Goal: Obtain resource: Obtain resource

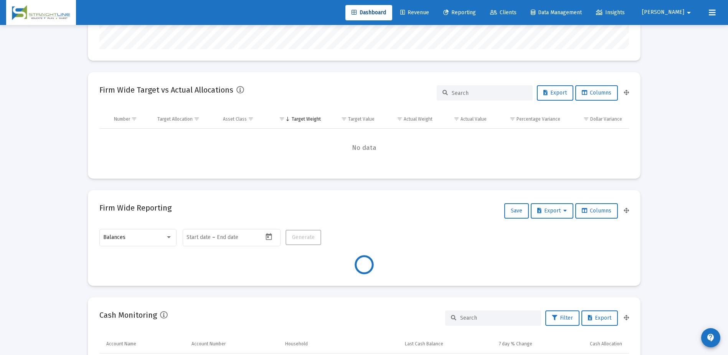
scroll to position [192, 0]
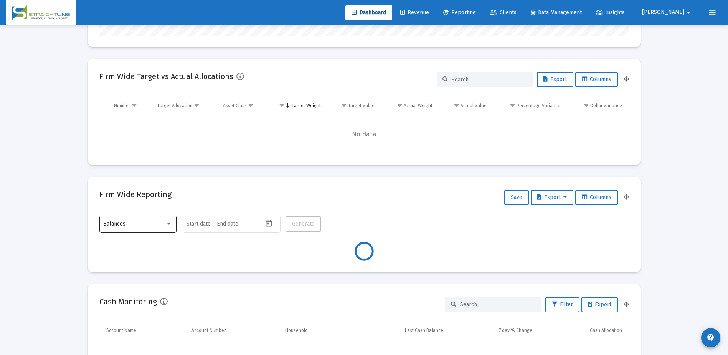
click at [172, 229] on div "Balances" at bounding box center [137, 223] width 69 height 19
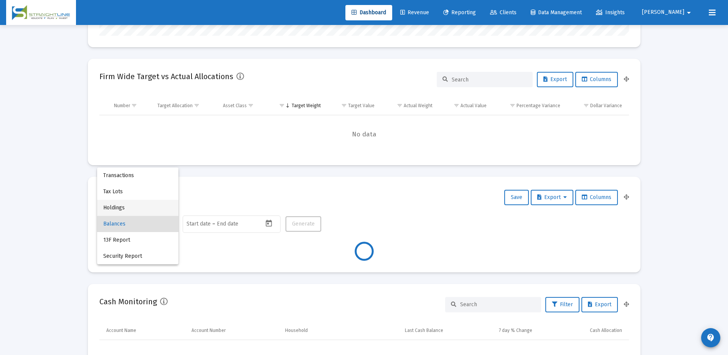
click at [149, 208] on span "Holdings" at bounding box center [137, 208] width 69 height 16
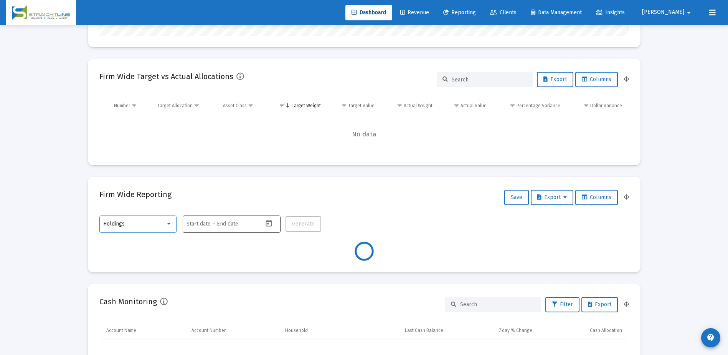
click at [224, 224] on input "text" at bounding box center [235, 224] width 37 height 6
click at [266, 221] on icon "Open calendar" at bounding box center [269, 223] width 8 height 8
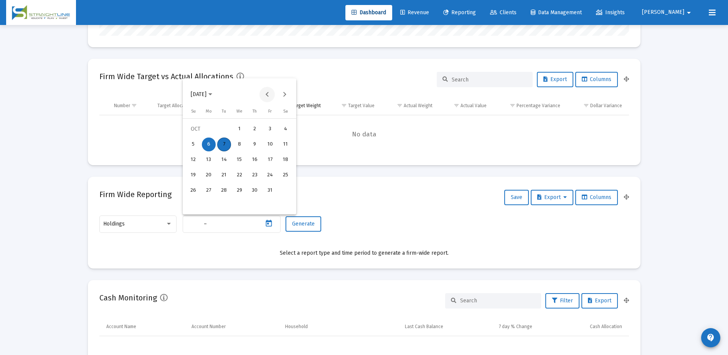
type input "[DATE]"
click at [263, 94] on button "Previous month" at bounding box center [266, 94] width 15 height 15
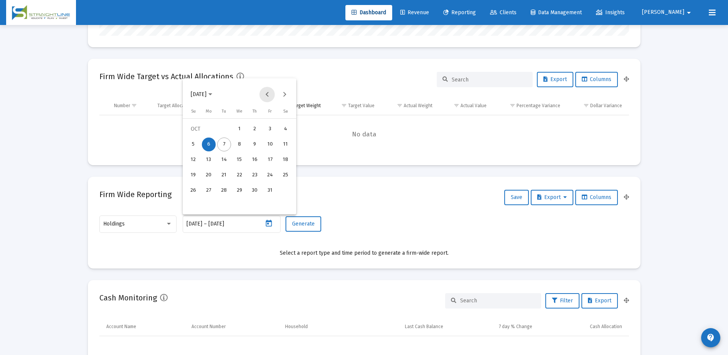
click at [263, 94] on button "Previous month" at bounding box center [266, 94] width 15 height 15
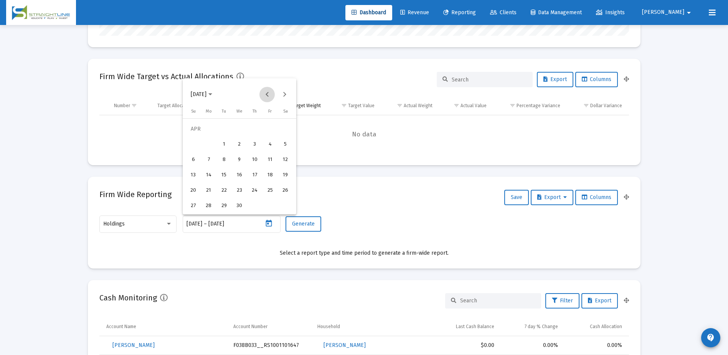
click at [263, 94] on button "Previous month" at bounding box center [266, 94] width 15 height 15
click at [226, 203] on div "31" at bounding box center [224, 206] width 14 height 14
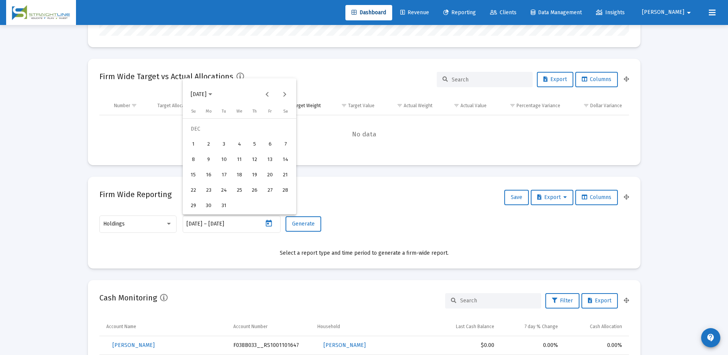
type input "[DATE]"
click at [224, 202] on div "31" at bounding box center [224, 206] width 14 height 14
type input "[DATE]"
click at [304, 223] on span "Generate" at bounding box center [303, 223] width 23 height 7
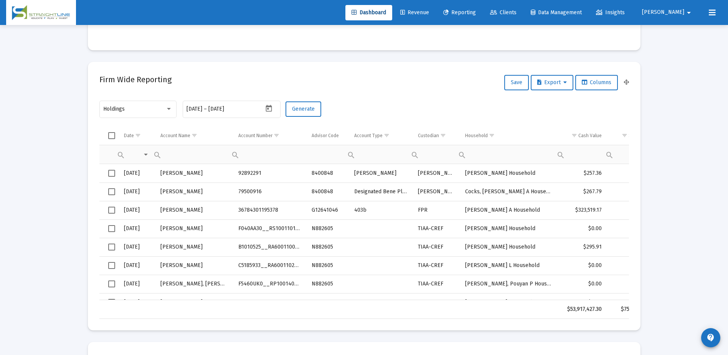
scroll to position [307, 0]
click at [600, 85] on button "Columns" at bounding box center [596, 81] width 43 height 15
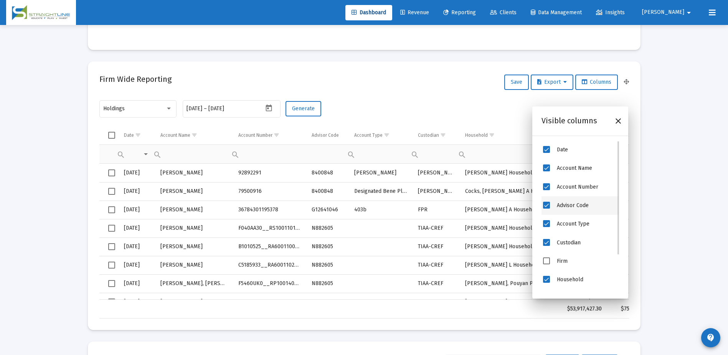
scroll to position [51, 0]
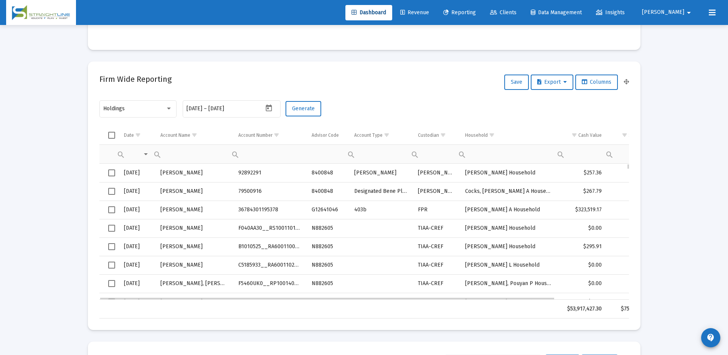
click at [438, 236] on td "TIAA-CREF" at bounding box center [436, 228] width 47 height 18
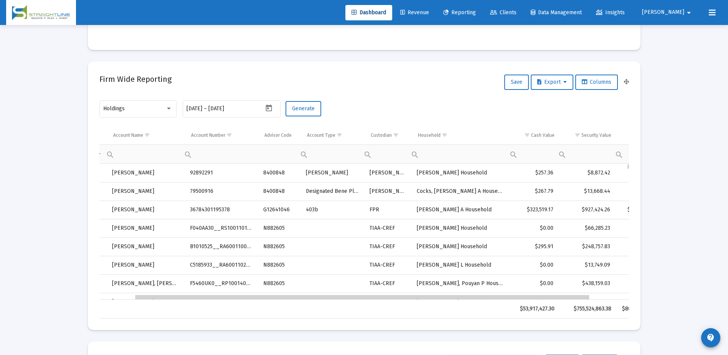
scroll to position [0, 0]
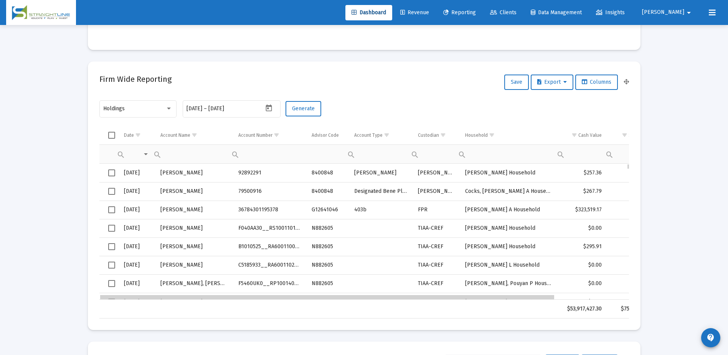
drag, startPoint x: 467, startPoint y: 298, endPoint x: 458, endPoint y: 284, distance: 16.7
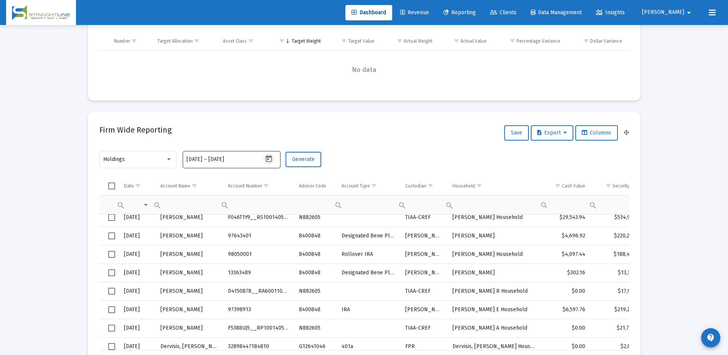
click at [267, 156] on icon "Open calendar" at bounding box center [269, 159] width 8 height 8
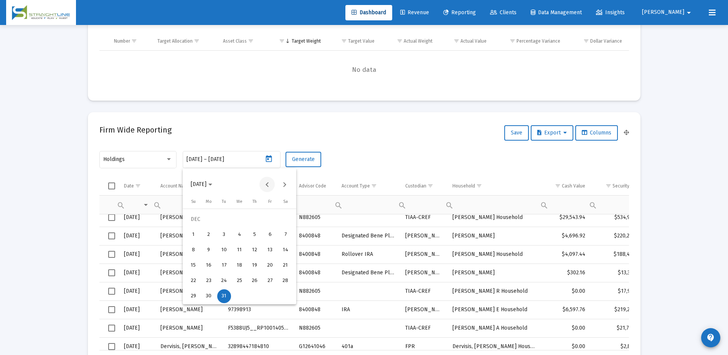
click at [266, 187] on button "Previous month" at bounding box center [266, 184] width 15 height 15
click at [269, 280] on div "29" at bounding box center [270, 281] width 14 height 14
type input "2024-11-29"
click at [270, 283] on div "29" at bounding box center [270, 281] width 14 height 14
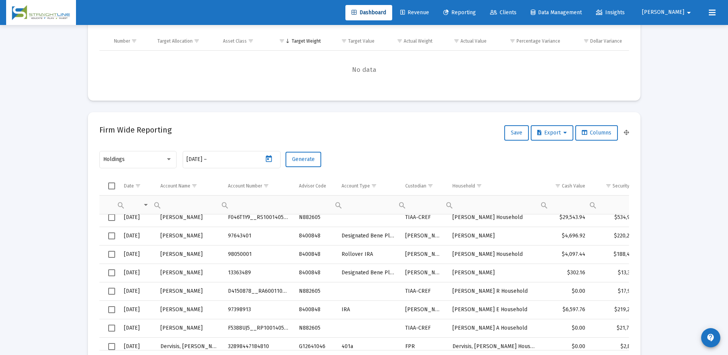
type input "2024-11-29"
click at [297, 154] on button "Generate" at bounding box center [304, 159] width 36 height 15
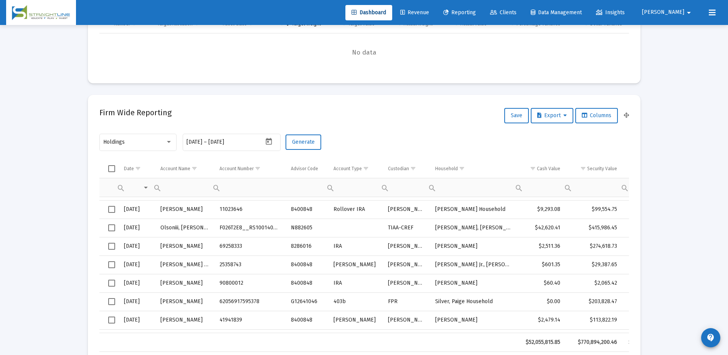
drag, startPoint x: 349, startPoint y: 350, endPoint x: 384, endPoint y: 344, distance: 35.4
click at [384, 344] on tr "$52,055,815.85 $770,894,200.46 $822,935,404.57" at bounding box center [386, 342] width 574 height 18
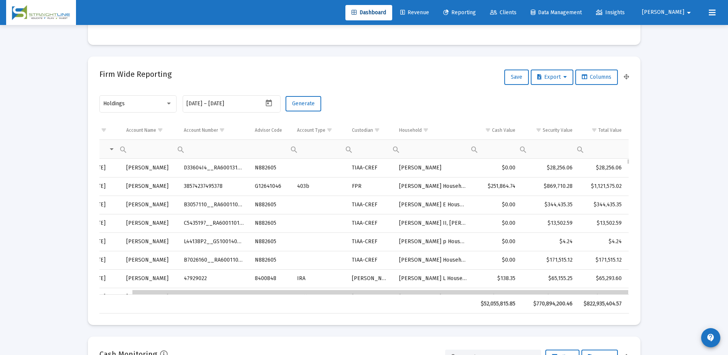
drag, startPoint x: 408, startPoint y: 293, endPoint x: 490, endPoint y: 286, distance: 81.7
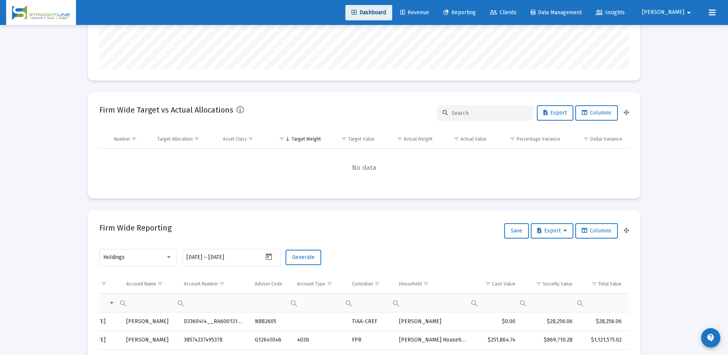
click at [392, 5] on link "Dashboard" at bounding box center [368, 12] width 47 height 15
click at [386, 10] on span "Dashboard" at bounding box center [369, 12] width 35 height 7
click at [167, 255] on div at bounding box center [168, 257] width 7 height 6
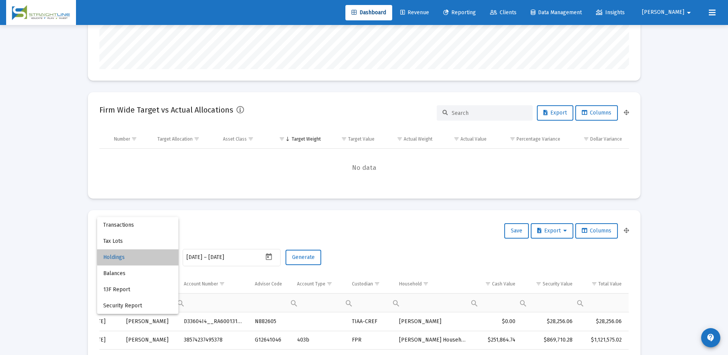
click at [164, 256] on span "Holdings" at bounding box center [137, 257] width 69 height 16
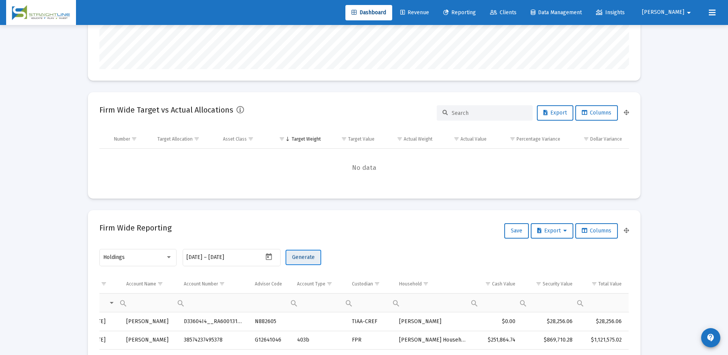
click at [292, 259] on span "Generate" at bounding box center [303, 257] width 23 height 7
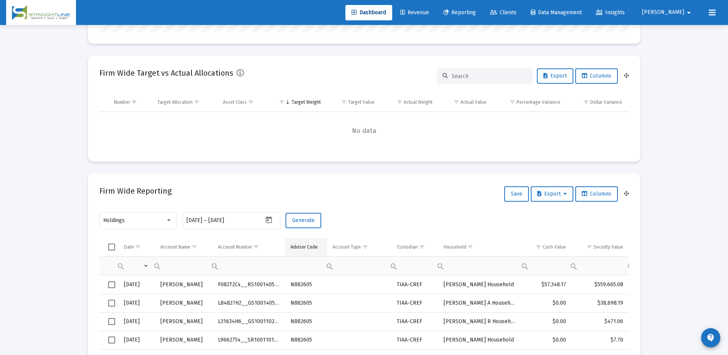
scroll to position [197, 0]
click at [542, 192] on span "Export" at bounding box center [552, 192] width 30 height 7
click at [595, 190] on div at bounding box center [364, 177] width 728 height 355
click at [595, 190] on span "Columns" at bounding box center [597, 192] width 30 height 7
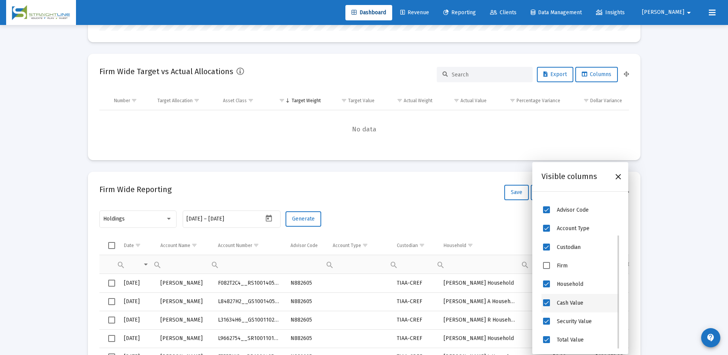
scroll to position [0, 0]
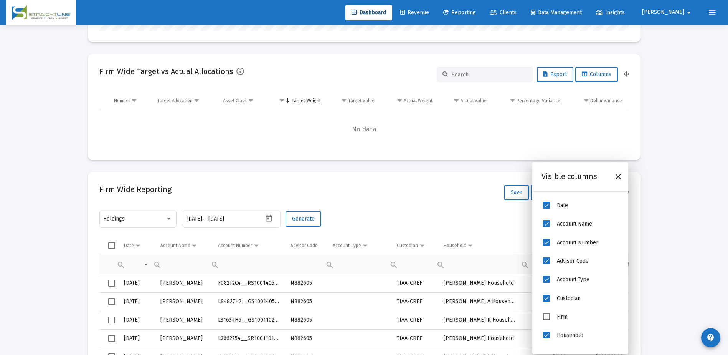
click at [436, 216] on div "Holdings 2024-11-29 2024-11-29 – 2024-11-29 Generate" at bounding box center [364, 222] width 530 height 27
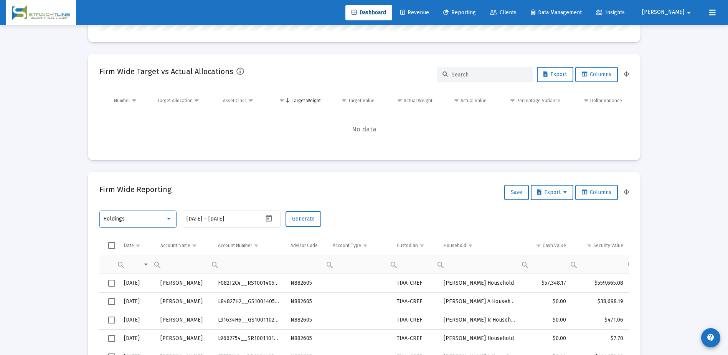
click at [169, 218] on div at bounding box center [169, 219] width 4 height 2
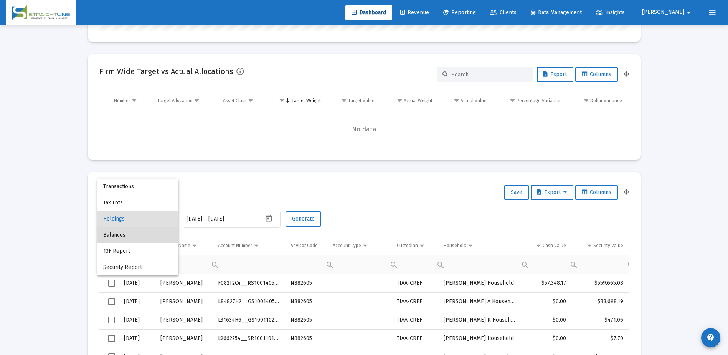
click at [164, 235] on span "Balances" at bounding box center [137, 235] width 69 height 16
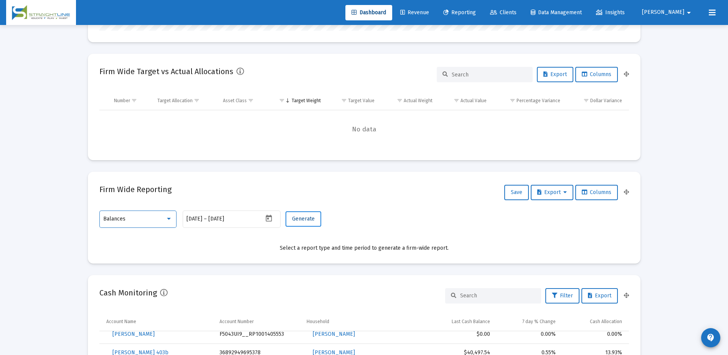
click at [302, 218] on span "Generate" at bounding box center [303, 218] width 23 height 7
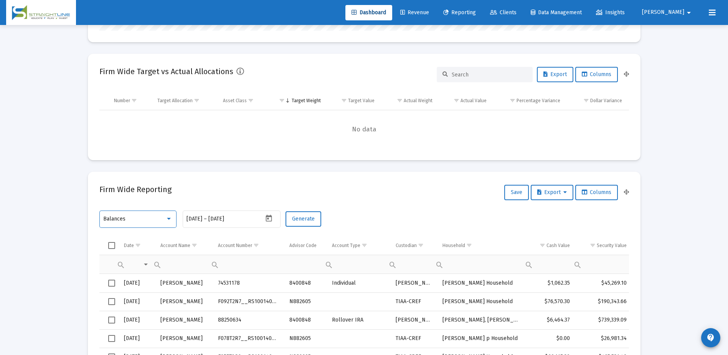
click at [162, 218] on div "Balances" at bounding box center [134, 219] width 62 height 6
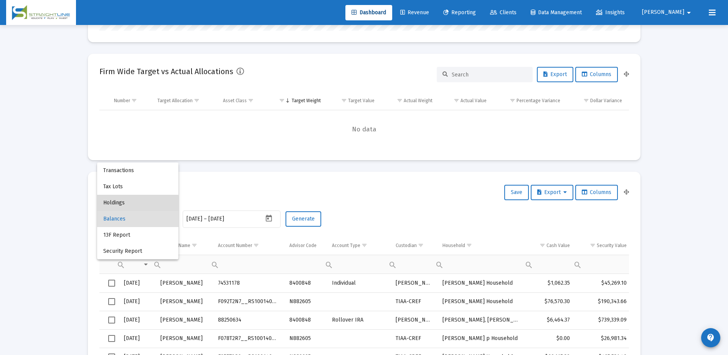
click at [127, 206] on span "Holdings" at bounding box center [137, 203] width 69 height 16
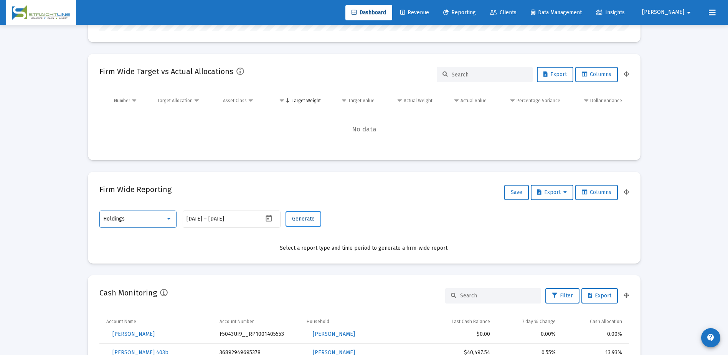
click at [316, 220] on button "Generate" at bounding box center [304, 218] width 36 height 15
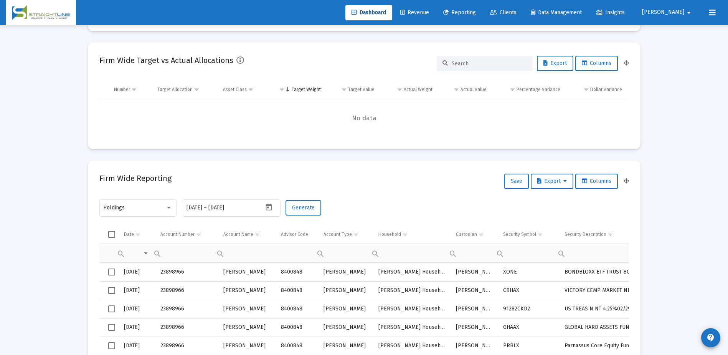
scroll to position [197, 0]
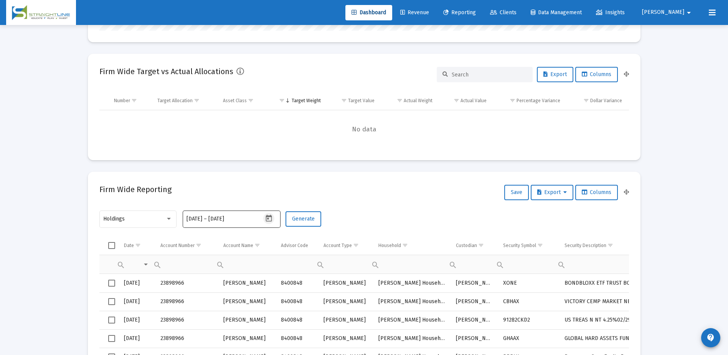
click at [267, 218] on icon "Open calendar" at bounding box center [269, 218] width 8 height 8
click at [287, 93] on button "Next month" at bounding box center [284, 89] width 15 height 15
click at [224, 198] on div "31" at bounding box center [224, 201] width 14 height 14
type input "[DATE]"
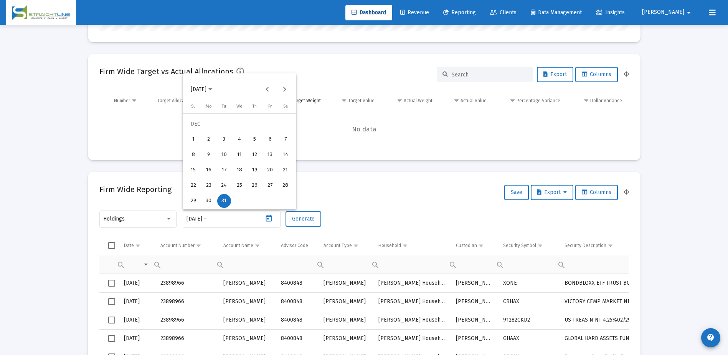
click at [224, 198] on div "31" at bounding box center [224, 201] width 14 height 14
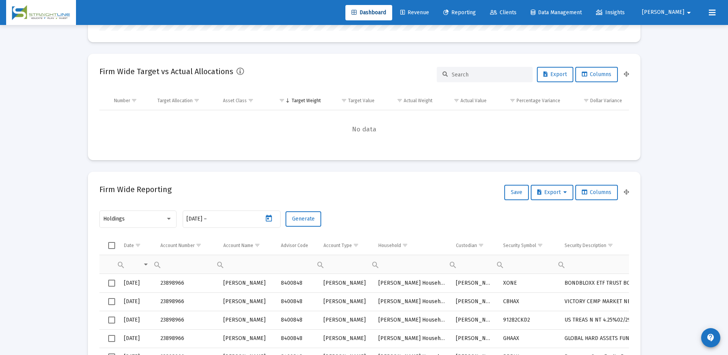
type input "[DATE]"
click at [300, 220] on span "Generate" at bounding box center [303, 218] width 23 height 7
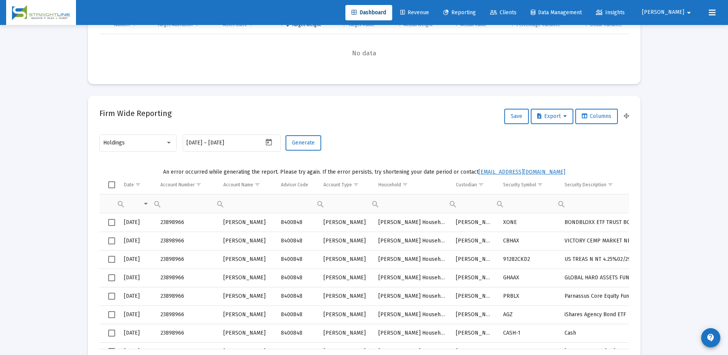
scroll to position [274, 0]
click at [540, 113] on span "Export" at bounding box center [552, 115] width 30 height 7
click at [539, 134] on button "Export All Rows" at bounding box center [554, 135] width 52 height 18
click at [246, 152] on div "2024-12-31 2024-12-31 – 2024-12-31" at bounding box center [232, 146] width 98 height 25
click at [311, 144] on span "Generate" at bounding box center [303, 142] width 23 height 7
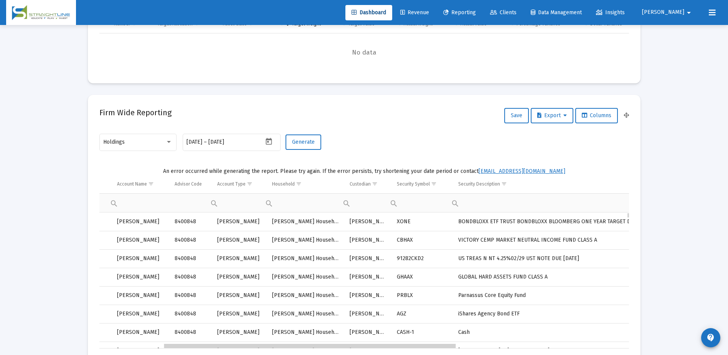
scroll to position [0, 117]
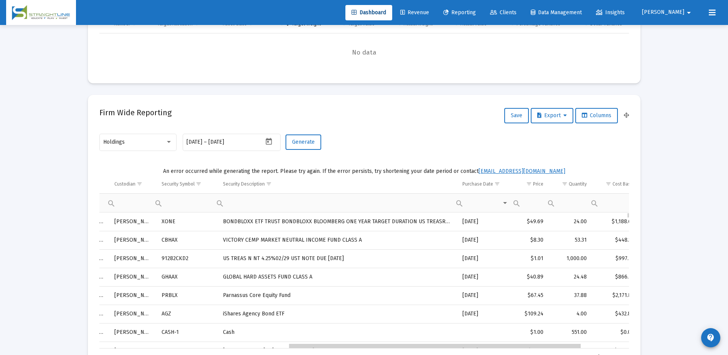
drag, startPoint x: 380, startPoint y: 346, endPoint x: 573, endPoint y: 340, distance: 193.2
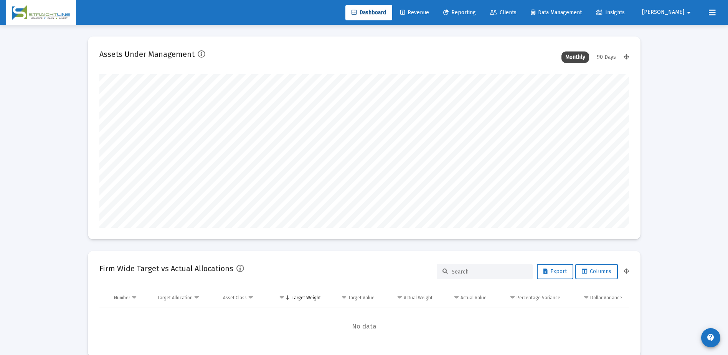
scroll to position [154, 285]
type input "[DATE]"
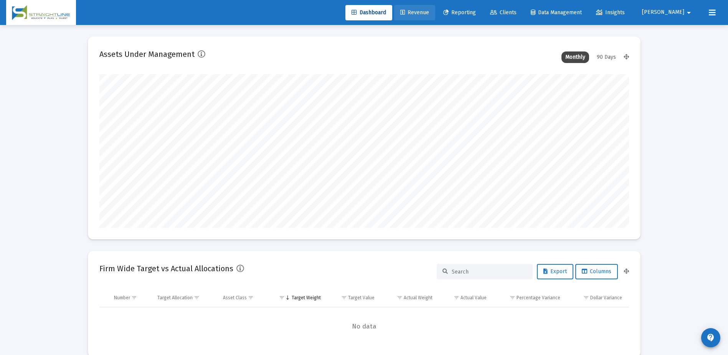
click at [429, 14] on span "Revenue" at bounding box center [414, 12] width 29 height 7
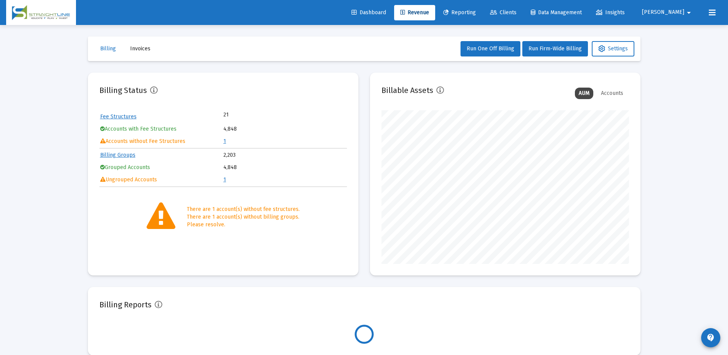
scroll to position [154, 248]
click at [386, 14] on span "Dashboard" at bounding box center [369, 12] width 35 height 7
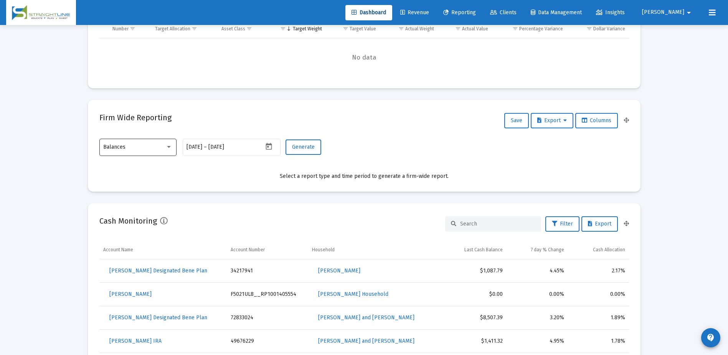
click at [173, 149] on div "Balances" at bounding box center [137, 146] width 77 height 19
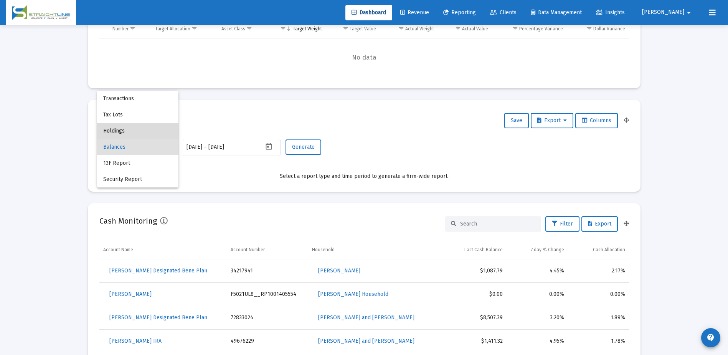
click at [138, 132] on span "Holdings" at bounding box center [137, 131] width 69 height 16
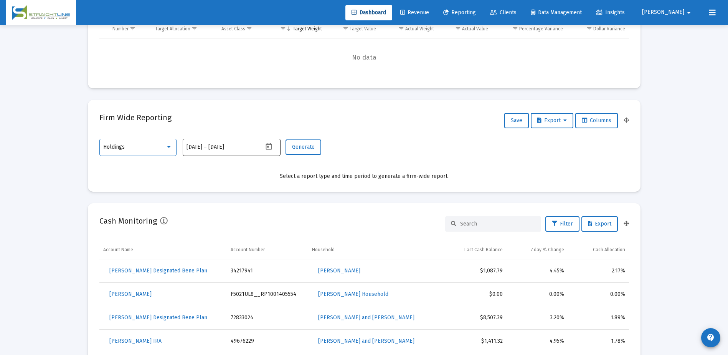
click at [268, 146] on icon "Open calendar" at bounding box center [269, 146] width 6 height 7
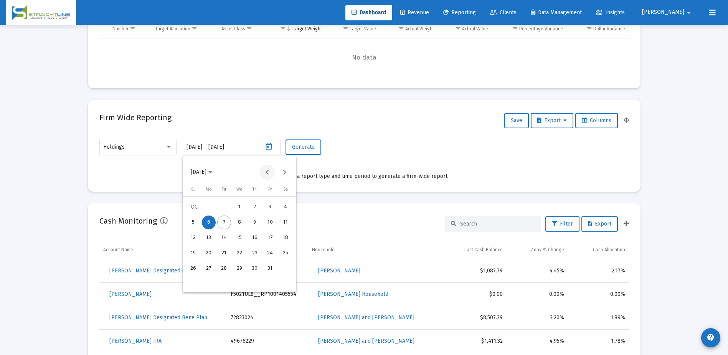
click at [264, 172] on button "Previous month" at bounding box center [266, 171] width 15 height 15
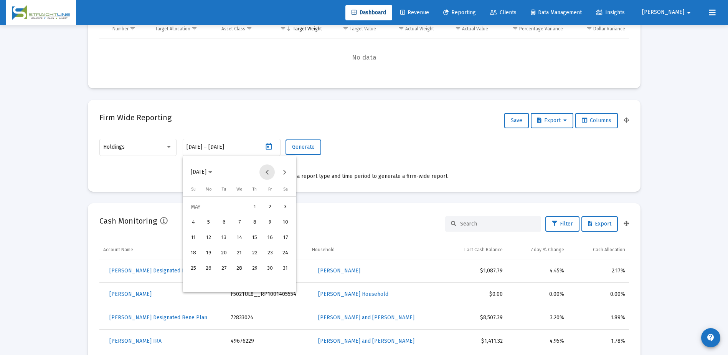
click at [264, 172] on button "Previous month" at bounding box center [266, 171] width 15 height 15
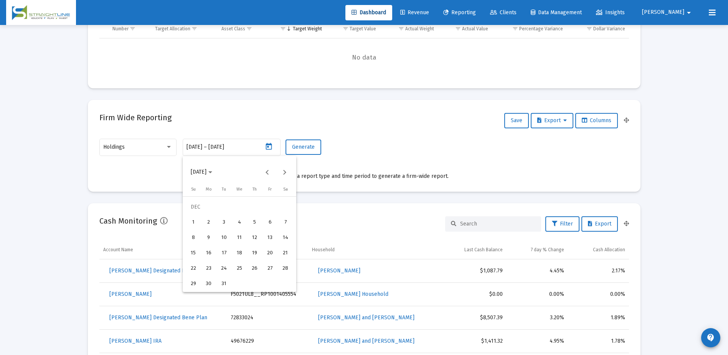
click at [228, 278] on div "31" at bounding box center [224, 284] width 14 height 14
type input "[DATE]"
click at [225, 279] on div "31" at bounding box center [224, 284] width 14 height 14
type input "[DATE]"
click at [304, 144] on span "Generate" at bounding box center [303, 147] width 23 height 7
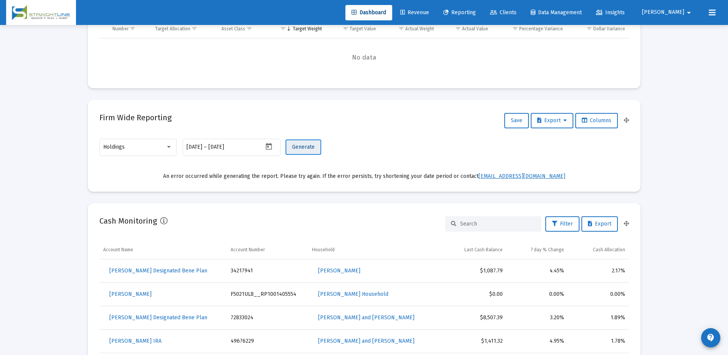
click at [312, 148] on span "Generate" at bounding box center [303, 147] width 23 height 7
click at [264, 143] on button "Open calendar" at bounding box center [268, 146] width 11 height 11
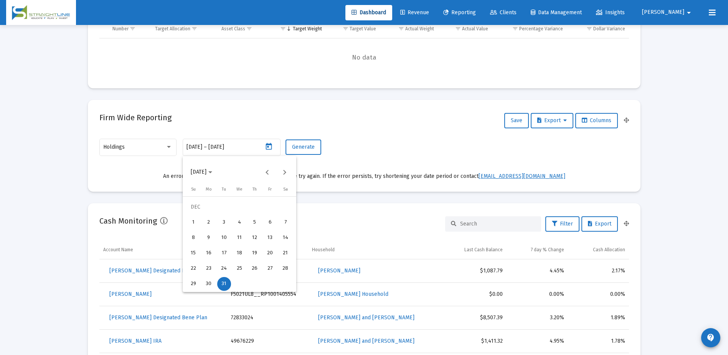
click at [205, 282] on div "30" at bounding box center [209, 284] width 14 height 14
type input "[DATE]"
click at [206, 282] on div "30" at bounding box center [209, 284] width 14 height 14
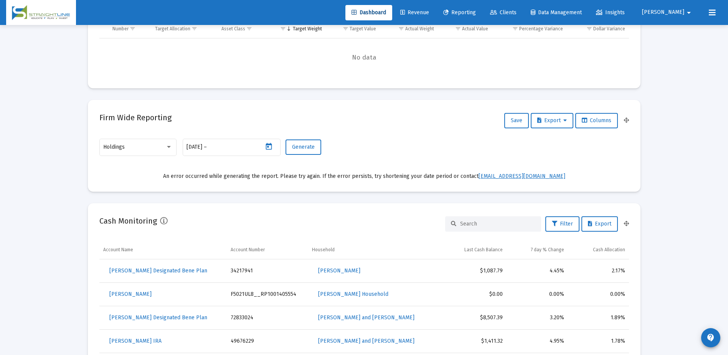
type input "[DATE]"
click at [305, 140] on button "Generate" at bounding box center [304, 146] width 36 height 15
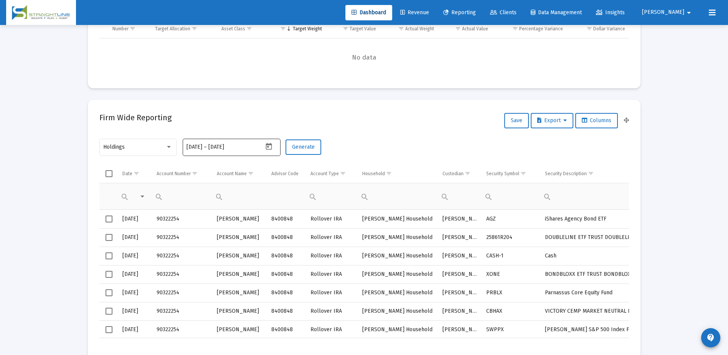
click at [215, 142] on div "[DATE] [DATE] – [DATE]" at bounding box center [225, 146] width 77 height 19
click at [269, 145] on icon "Open calendar" at bounding box center [269, 146] width 6 height 7
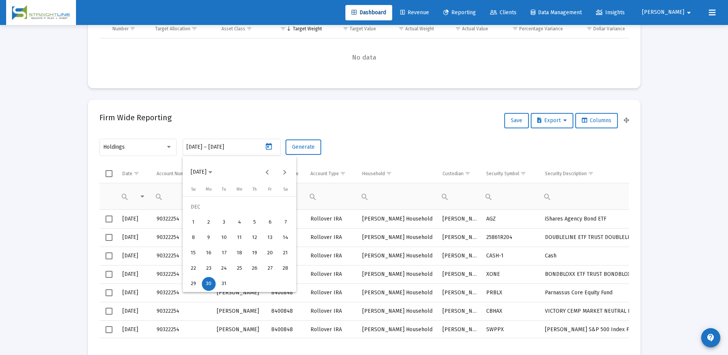
click at [222, 285] on div "31" at bounding box center [224, 284] width 14 height 14
type input "[DATE]"
click at [223, 284] on div "31" at bounding box center [224, 284] width 14 height 14
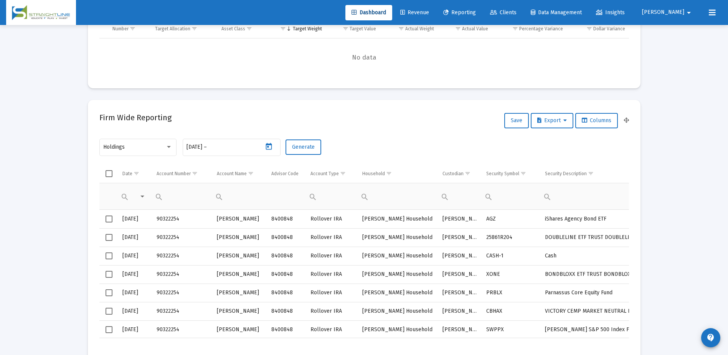
type input "[DATE]"
click at [304, 145] on span "Generate" at bounding box center [303, 147] width 23 height 7
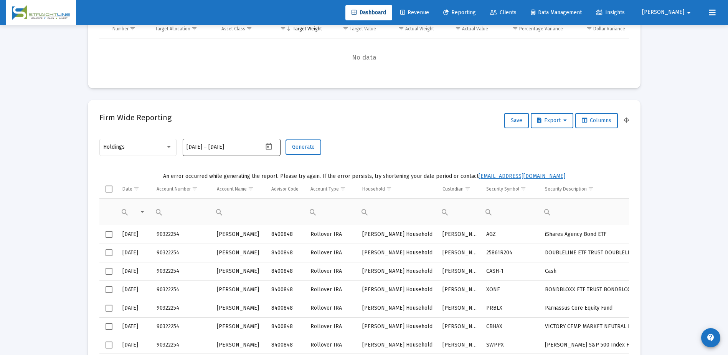
click at [266, 148] on icon "Open calendar" at bounding box center [269, 146] width 8 height 8
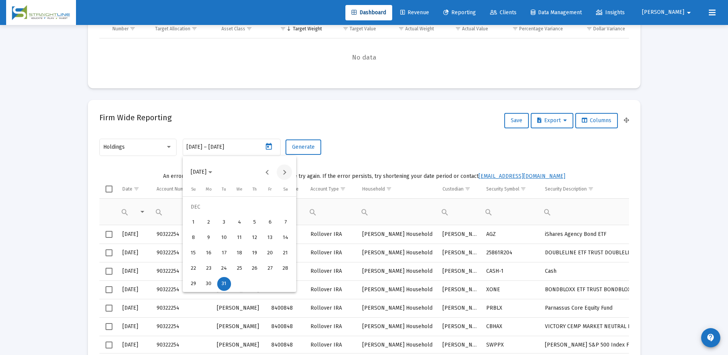
click at [286, 175] on button "Next month" at bounding box center [284, 171] width 15 height 15
click at [269, 266] on div "31" at bounding box center [270, 268] width 14 height 14
type input "[DATE]"
click at [268, 264] on div "31" at bounding box center [270, 268] width 14 height 14
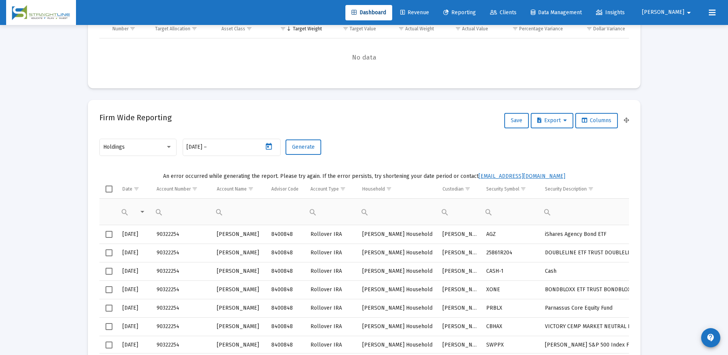
type input "[DATE]"
click at [293, 152] on button "Generate" at bounding box center [304, 146] width 36 height 15
